Goal: Transaction & Acquisition: Register for event/course

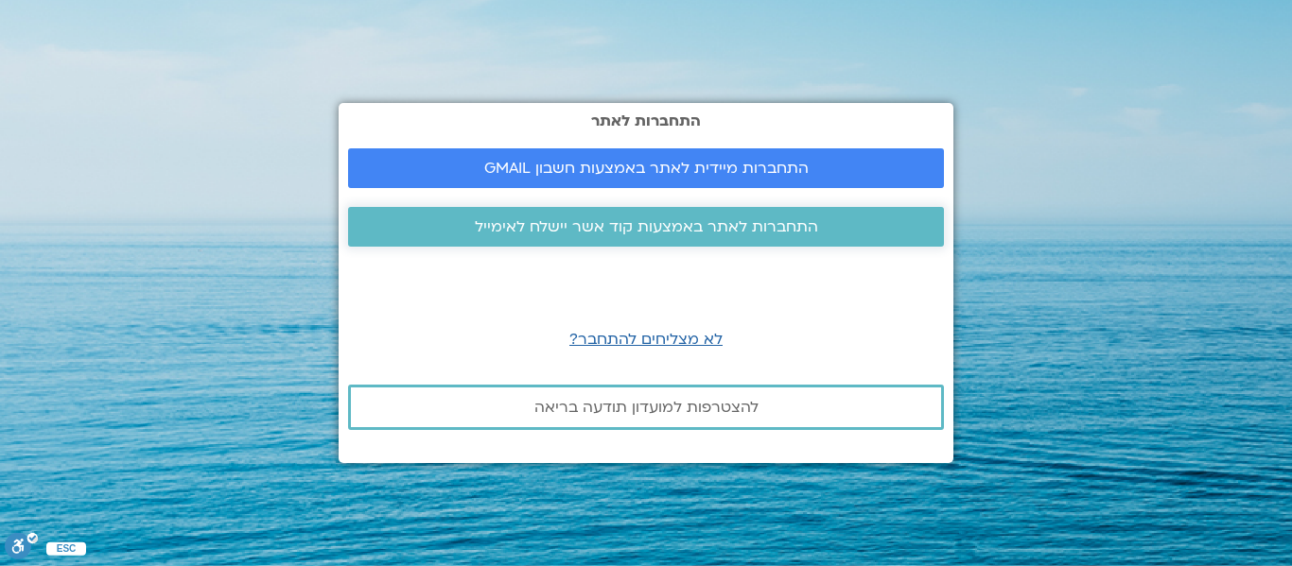
click at [638, 220] on span "התחברות לאתר באמצעות קוד אשר יישלח לאימייל" at bounding box center [646, 226] width 343 height 17
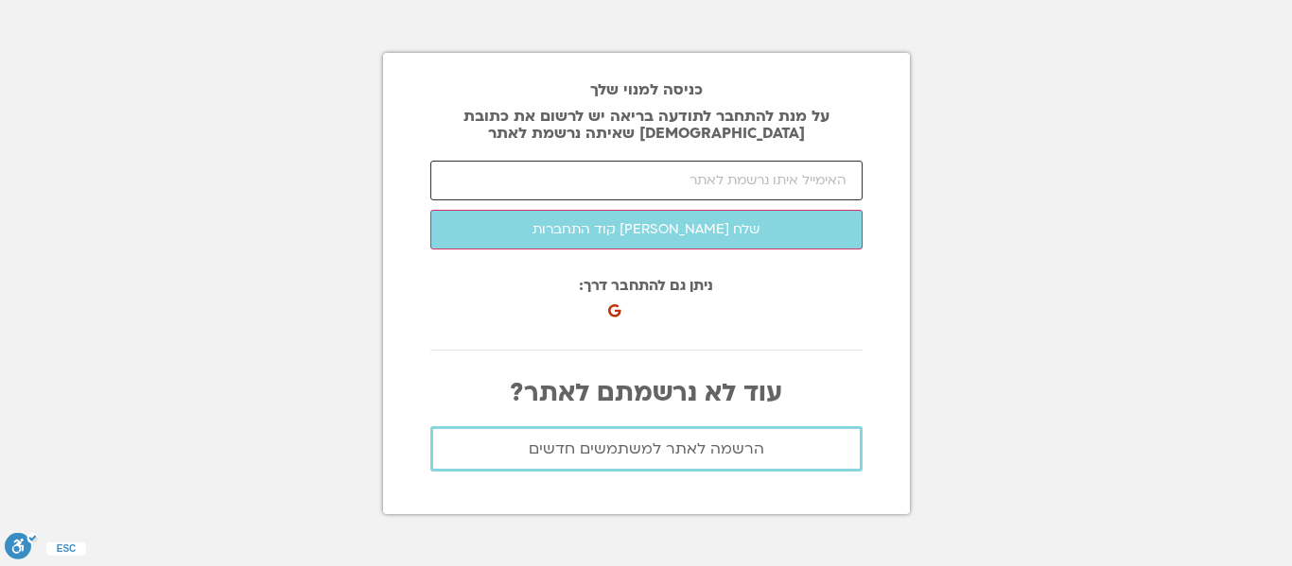
click at [693, 174] on input "email" at bounding box center [646, 181] width 432 height 40
type input "efratdarzi@gmail.com"
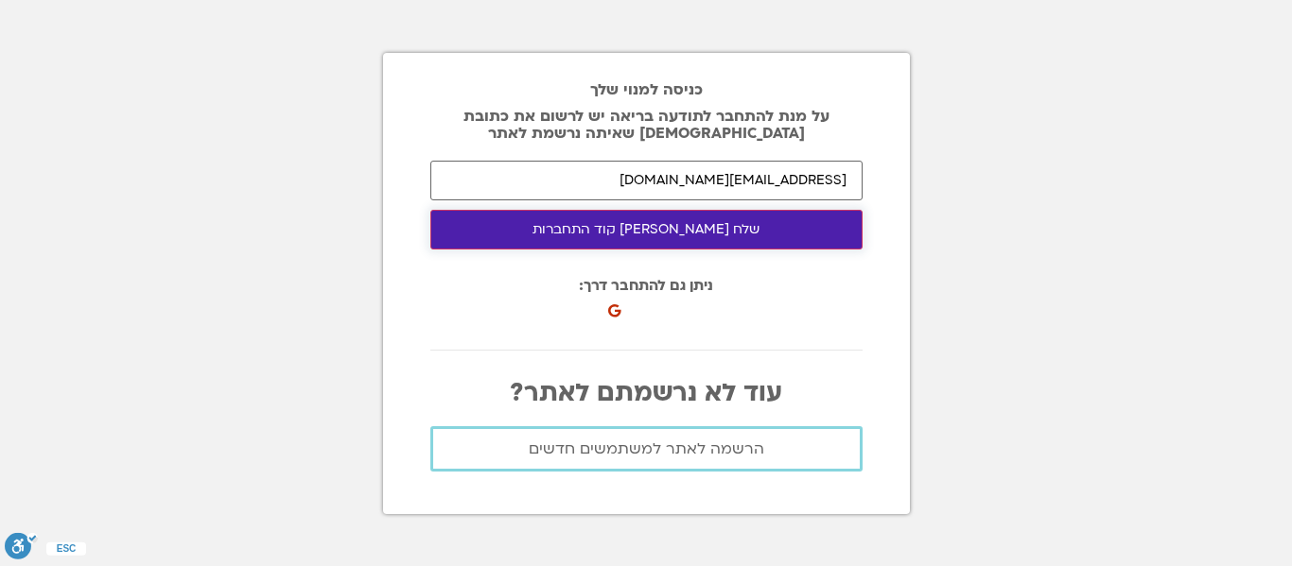
click at [658, 233] on button "שלח לי קוד התחברות" at bounding box center [646, 230] width 432 height 40
click at [656, 227] on button "שלח לי קוד התחברות" at bounding box center [646, 230] width 432 height 40
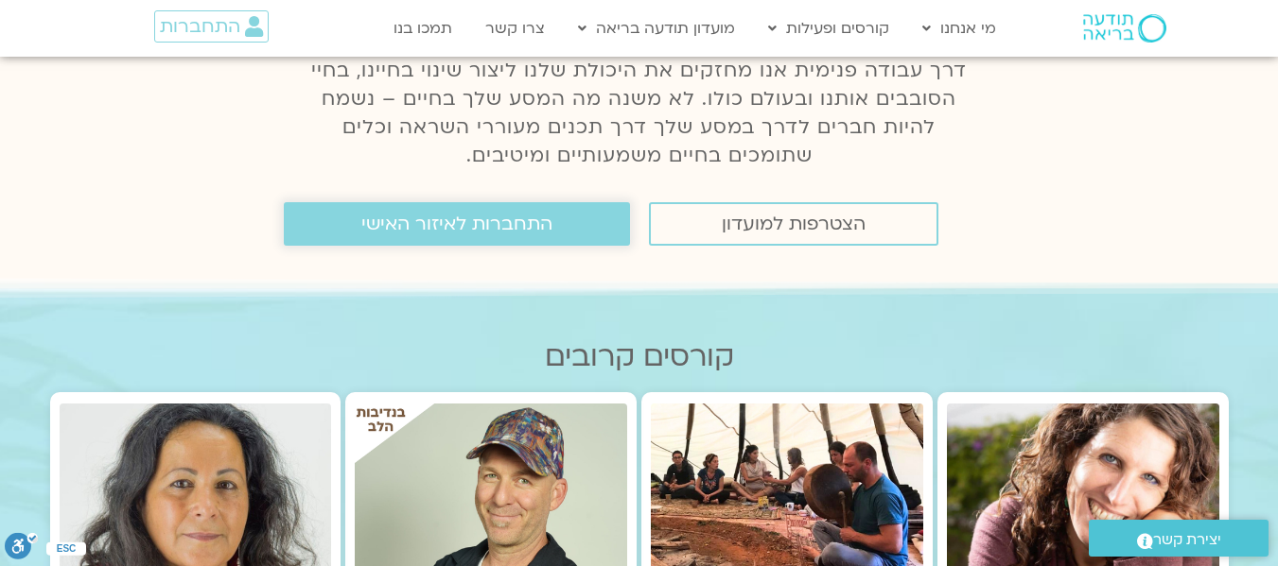
click at [493, 229] on span "התחברות לאיזור האישי" at bounding box center [456, 224] width 191 height 21
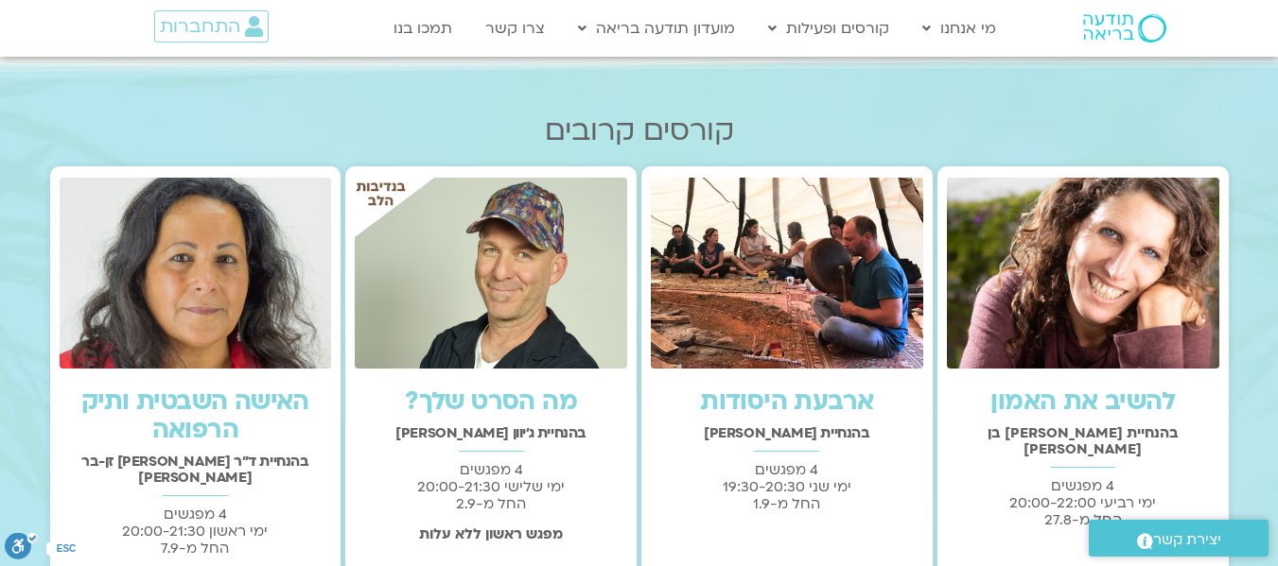
scroll to position [662, 0]
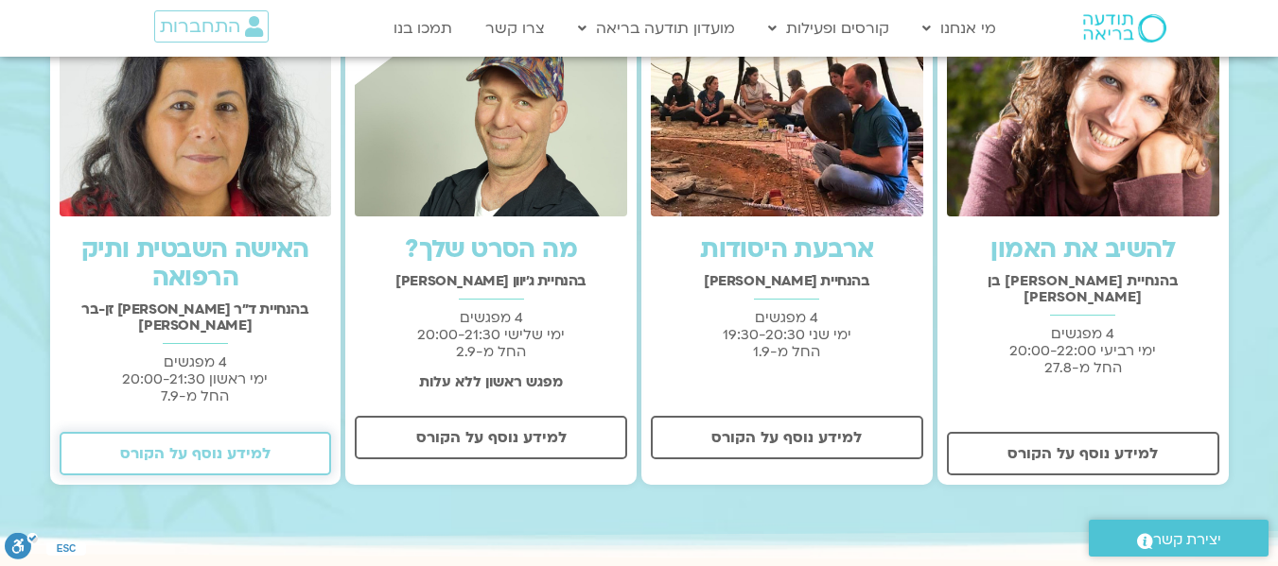
click at [211, 445] on span "למידע נוסף על הקורס" at bounding box center [195, 453] width 150 height 17
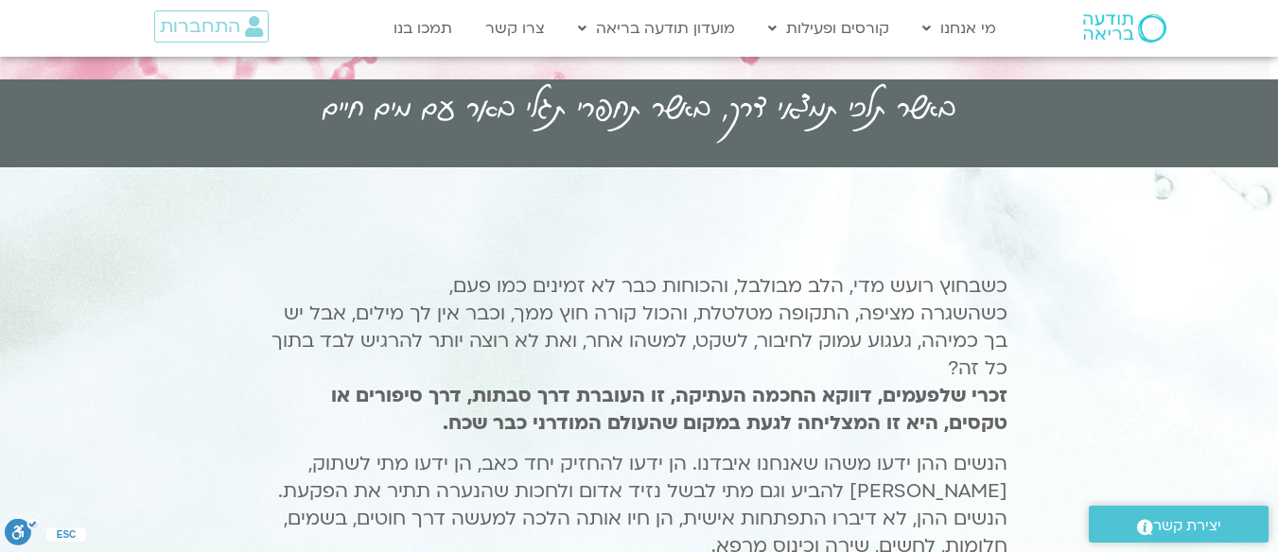
scroll to position [189, 0]
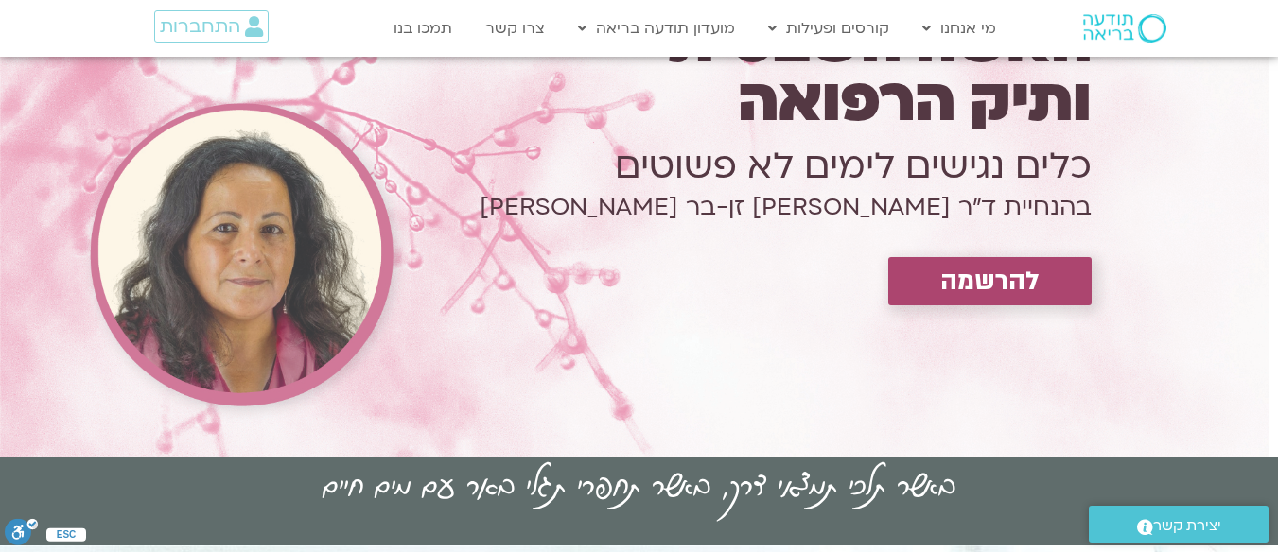
click at [1014, 271] on span "להרשמה" at bounding box center [989, 281] width 99 height 29
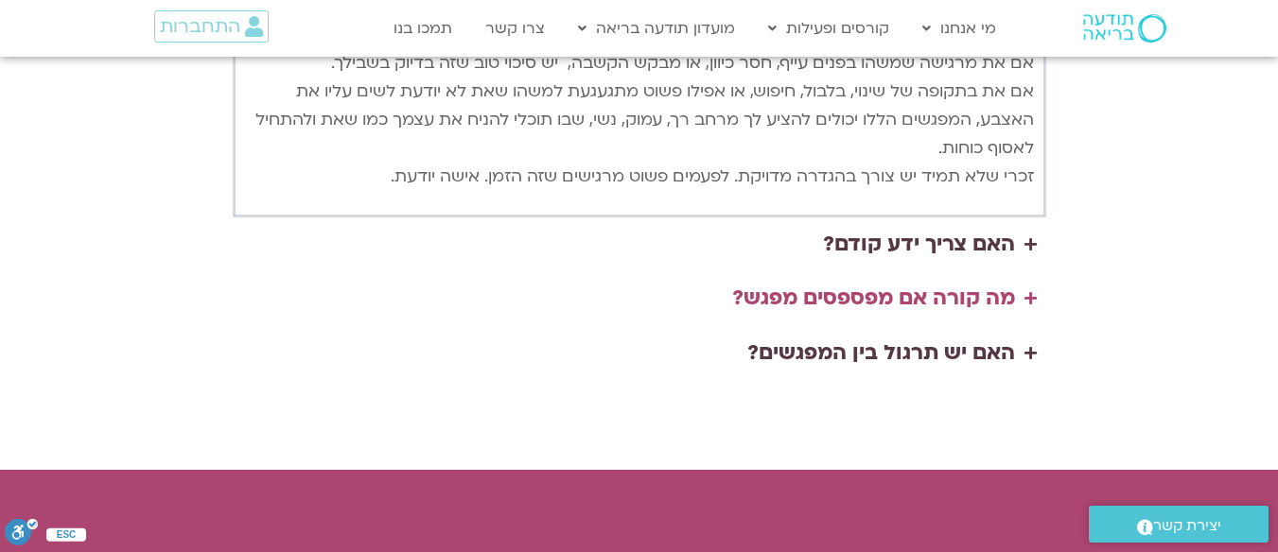
scroll to position [4997, 0]
